Goal: Task Accomplishment & Management: Manage account settings

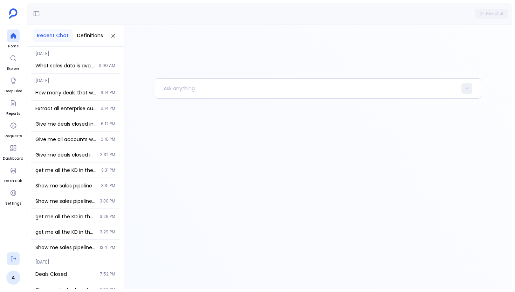
click at [14, 259] on icon at bounding box center [13, 258] width 7 height 7
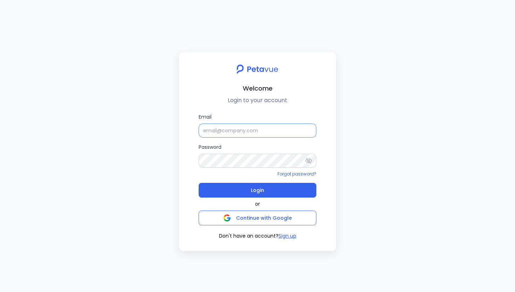
click at [232, 131] on input "Email" at bounding box center [258, 130] width 118 height 14
type input "[PERSON_NAME][EMAIL_ADDRESS][PERSON_NAME][DOMAIN_NAME]"
click at [263, 202] on div "or Continue with Google" at bounding box center [258, 211] width 118 height 28
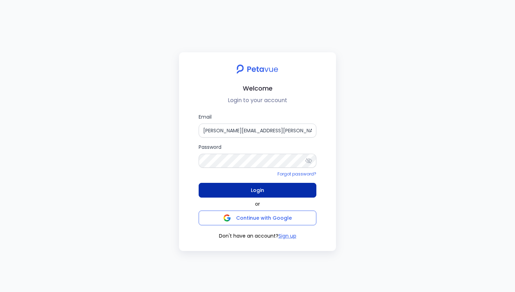
click at [268, 189] on button "Login" at bounding box center [258, 190] width 118 height 15
